Goal: Task Accomplishment & Management: Manage account settings

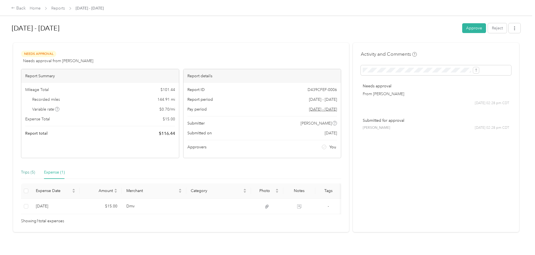
click at [35, 173] on div "Trips (5)" at bounding box center [28, 172] width 14 height 6
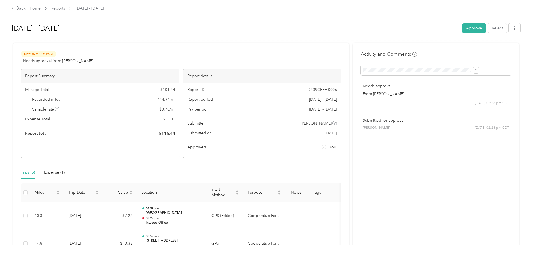
click at [355, 29] on button "Approve" at bounding box center [474, 28] width 24 height 10
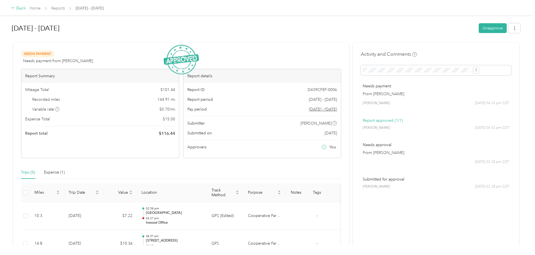
click at [26, 9] on div "Back" at bounding box center [18, 8] width 15 height 7
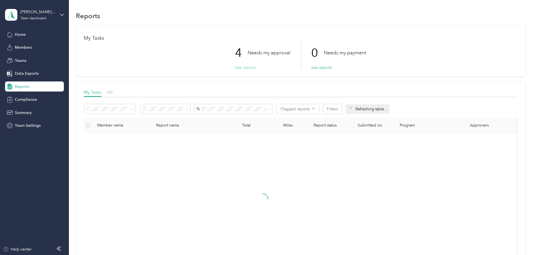
click at [244, 67] on button "See reports" at bounding box center [245, 68] width 21 height 6
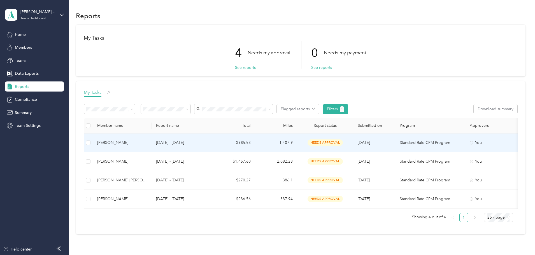
click at [147, 143] on div "[PERSON_NAME]" at bounding box center [122, 143] width 50 height 6
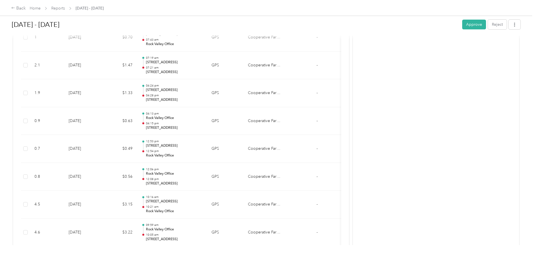
scroll to position [2492, 0]
click at [355, 25] on button "Approve" at bounding box center [474, 25] width 24 height 10
click at [26, 9] on div "Back" at bounding box center [18, 8] width 15 height 7
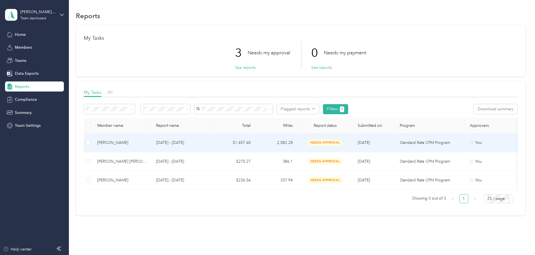
click at [146, 142] on div "[PERSON_NAME]" at bounding box center [122, 143] width 50 height 6
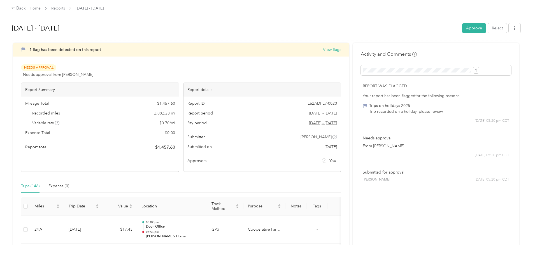
drag, startPoint x: 425, startPoint y: 28, endPoint x: 427, endPoint y: 29, distance: 2.9
click at [355, 28] on button "Approve" at bounding box center [474, 28] width 24 height 10
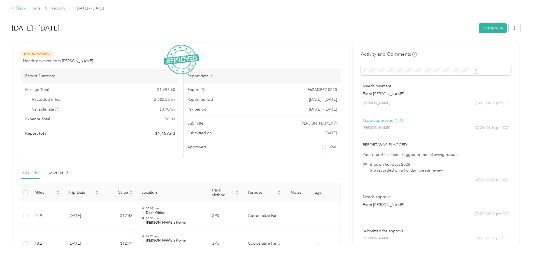
click at [26, 9] on div "Back" at bounding box center [18, 8] width 15 height 7
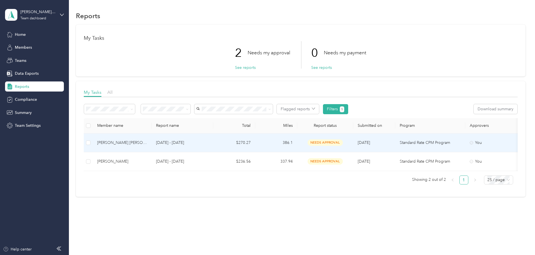
click at [147, 142] on div "[PERSON_NAME] [PERSON_NAME]" at bounding box center [122, 143] width 50 height 6
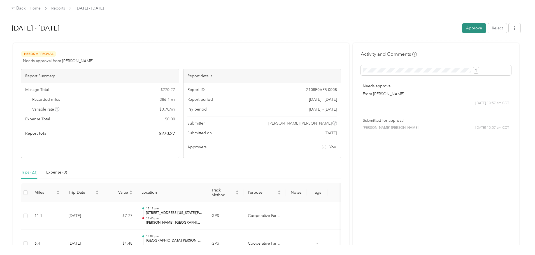
click at [355, 29] on button "Approve" at bounding box center [474, 28] width 24 height 10
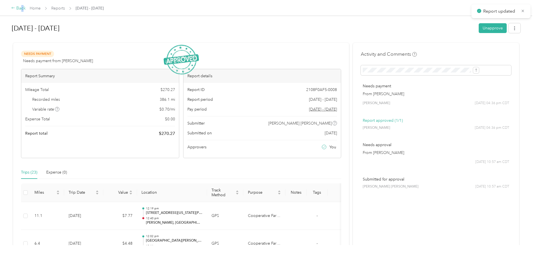
click at [26, 10] on div "Back" at bounding box center [18, 8] width 15 height 7
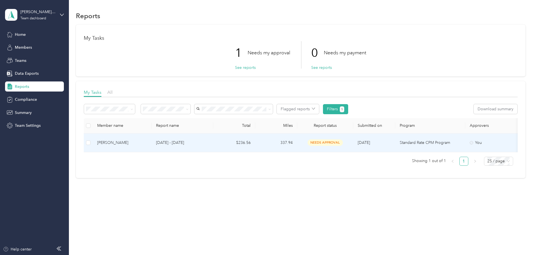
click at [147, 144] on div "[PERSON_NAME]" at bounding box center [122, 143] width 50 height 6
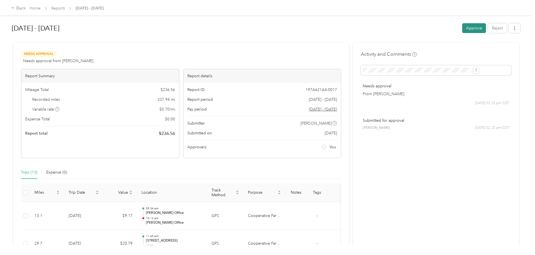
click at [355, 29] on button "Approve" at bounding box center [474, 28] width 24 height 10
